Goal: Book appointment/travel/reservation

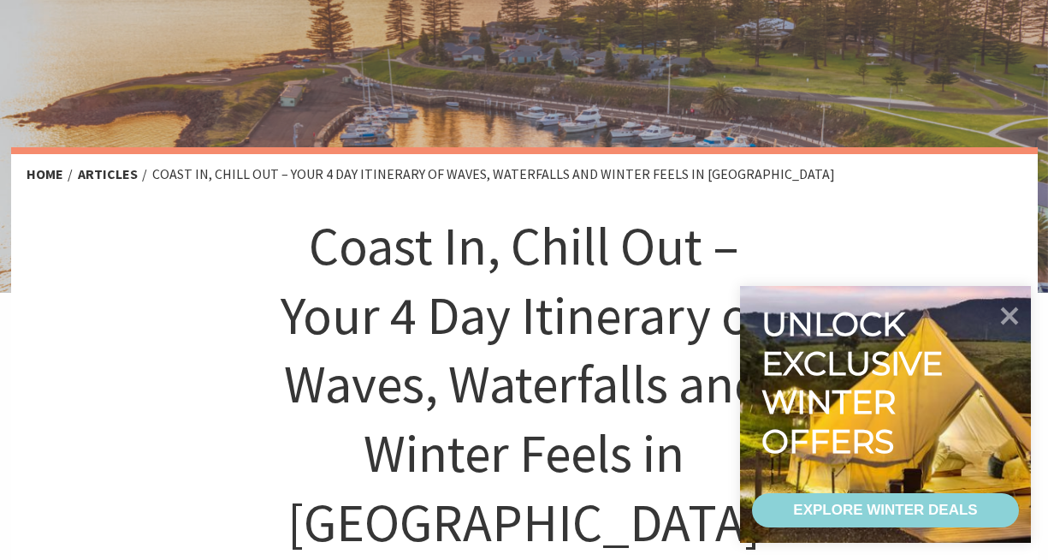
scroll to position [306, 0]
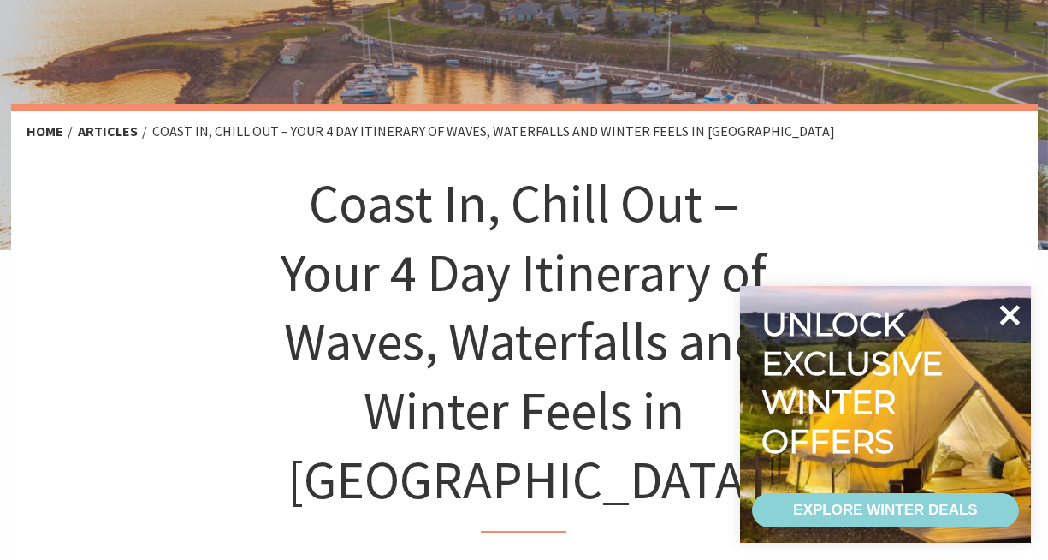
click at [1015, 316] on icon at bounding box center [1009, 314] width 41 height 41
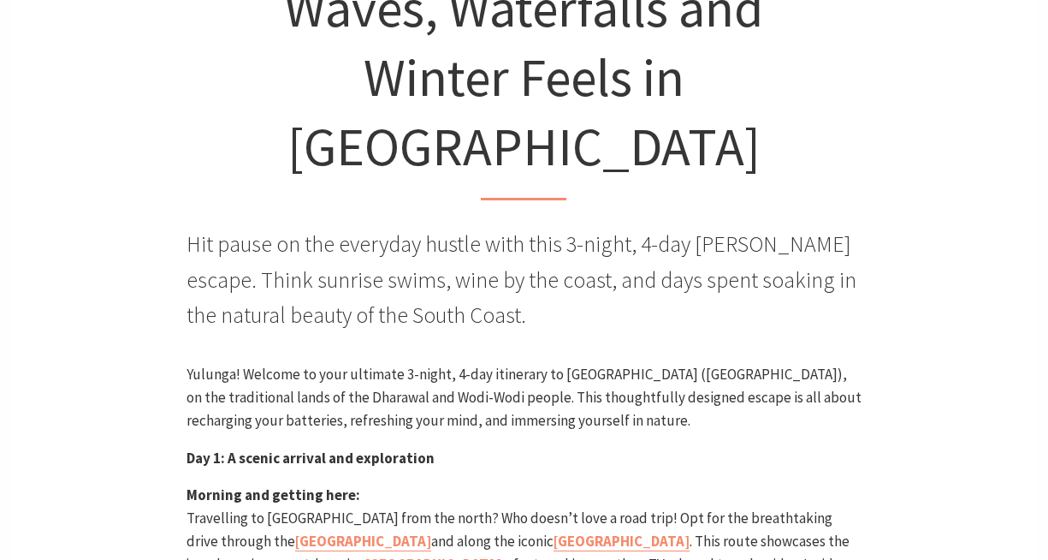
scroll to position [0, 0]
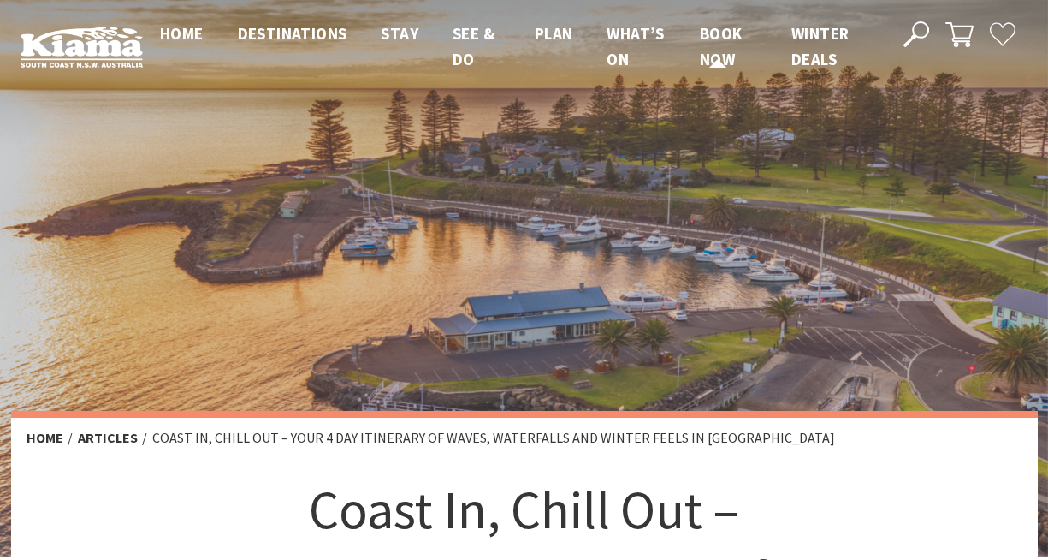
click at [703, 39] on span "Book now" at bounding box center [721, 46] width 43 height 46
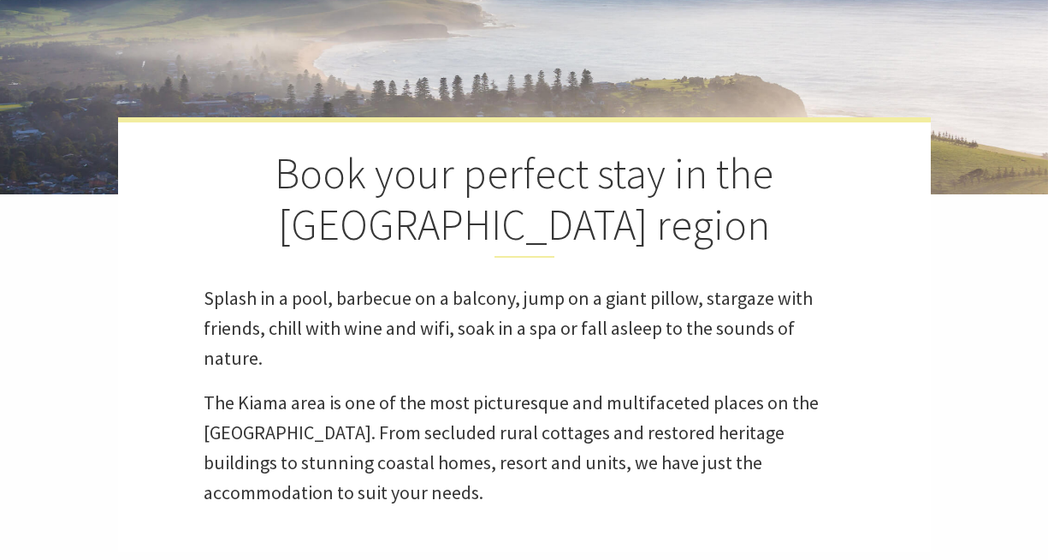
select select "3"
select select "2"
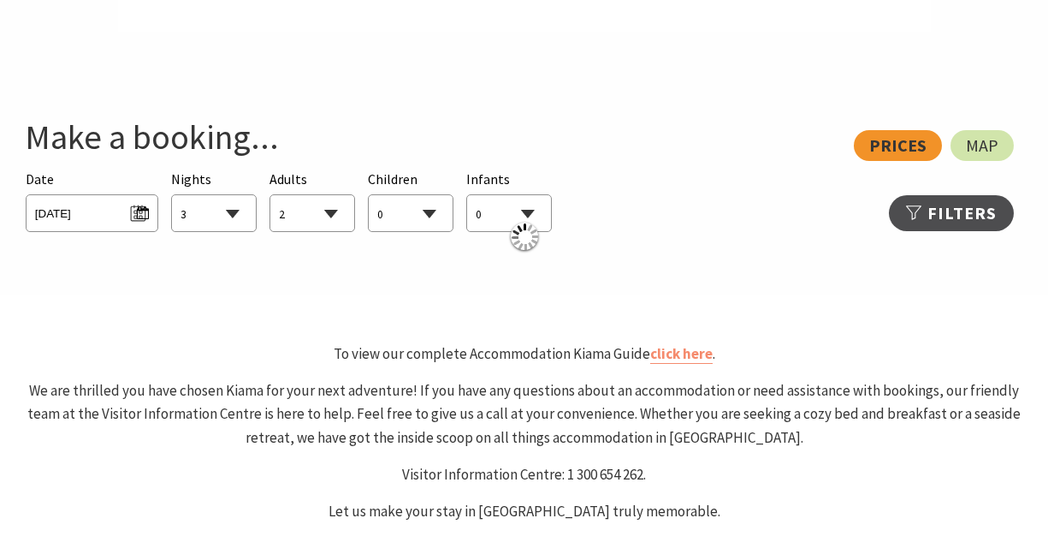
scroll to position [894, 0]
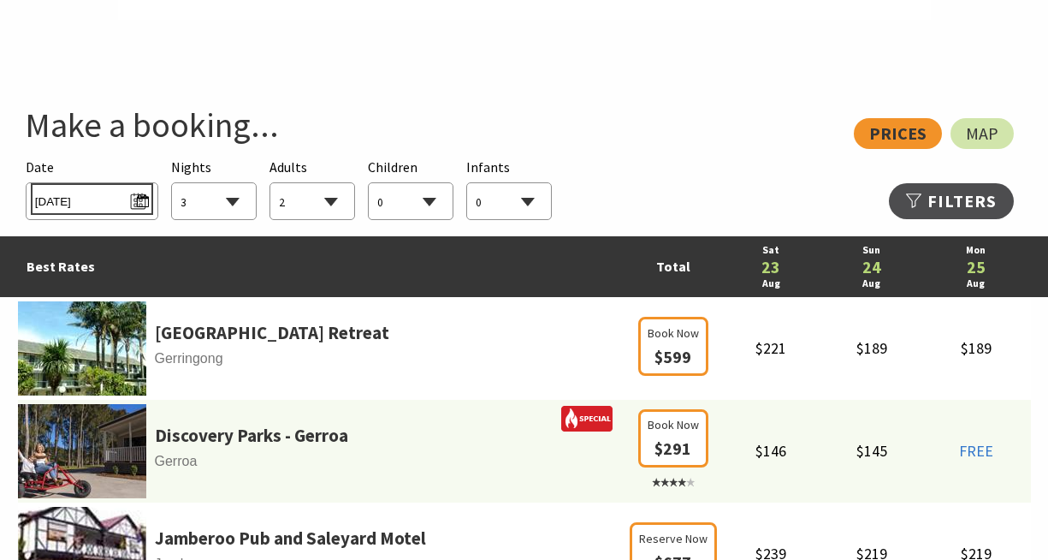
click at [136, 199] on span "[DATE]" at bounding box center [92, 198] width 114 height 23
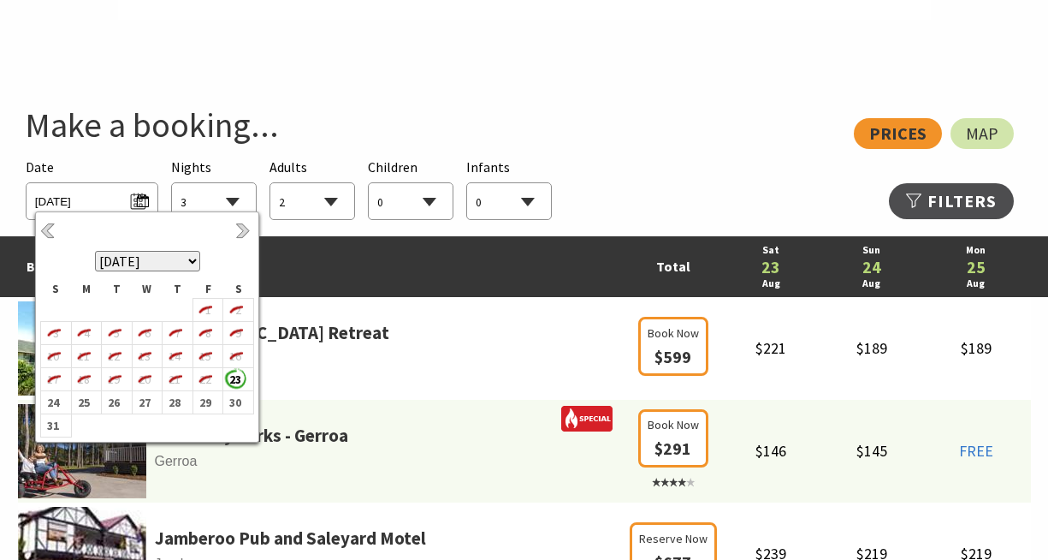
click at [228, 193] on select "1 2 3 4 5 6 7 8 9 10 11 12 13 14 15 16 17 18 19 20 21 22 23 24 25 26 27 28 29 30" at bounding box center [214, 202] width 84 height 38
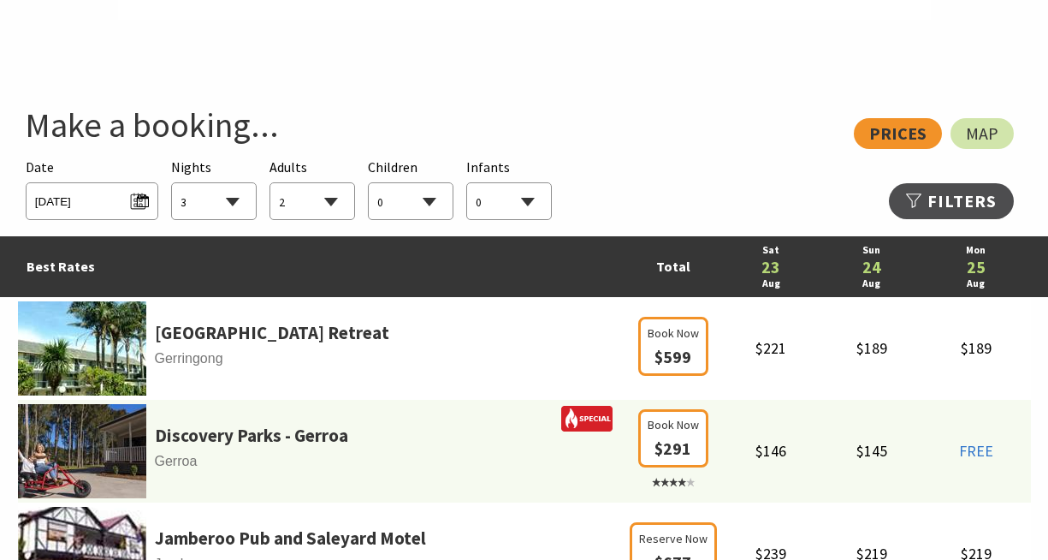
select select "1"
